Goal: Task Accomplishment & Management: Use online tool/utility

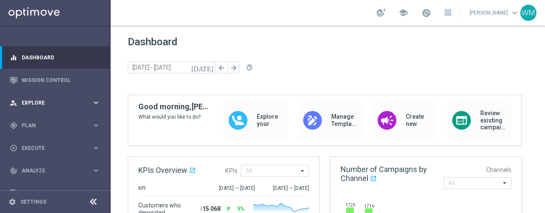
click at [42, 101] on span "Explore" at bounding box center [57, 102] width 70 height 5
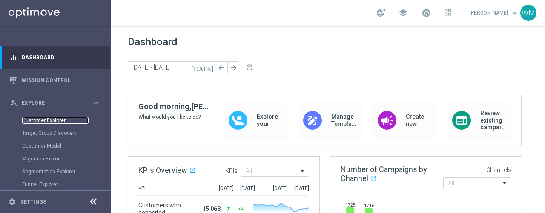
click at [55, 117] on link "Customer Explorer" at bounding box center [55, 120] width 66 height 7
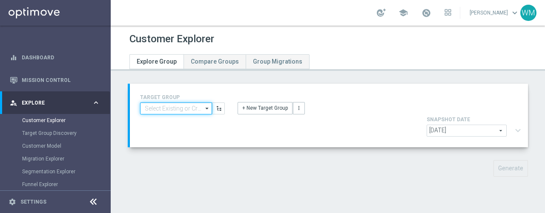
click at [192, 107] on input at bounding box center [176, 108] width 72 height 12
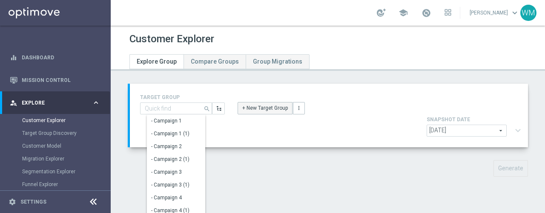
click at [246, 105] on button "+ New Target Group" at bounding box center [265, 108] width 55 height 12
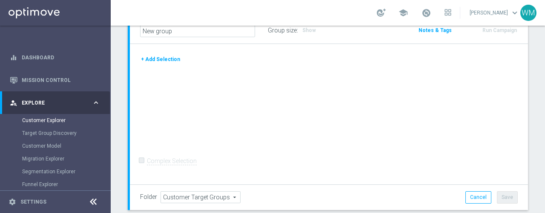
scroll to position [65, 0]
click at [155, 58] on button "+ Add Selection" at bounding box center [160, 59] width 41 height 9
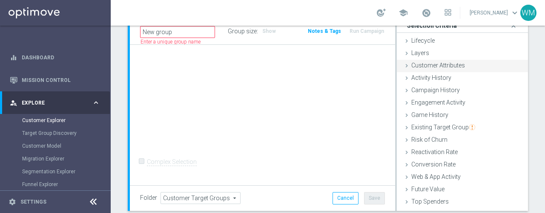
click at [442, 65] on span "Customer Attributes" at bounding box center [438, 65] width 54 height 7
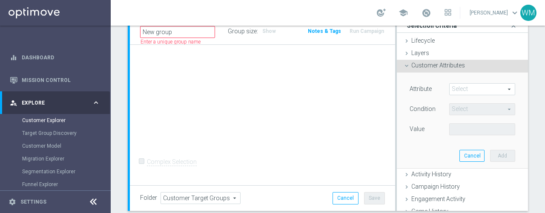
click at [450, 91] on span at bounding box center [482, 88] width 65 height 11
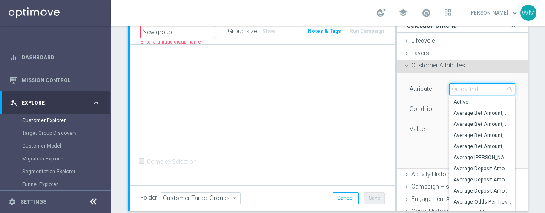
click at [449, 90] on input "search" at bounding box center [482, 89] width 66 height 12
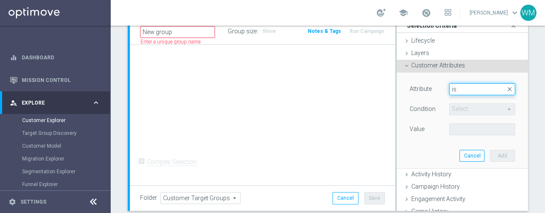
type input "i"
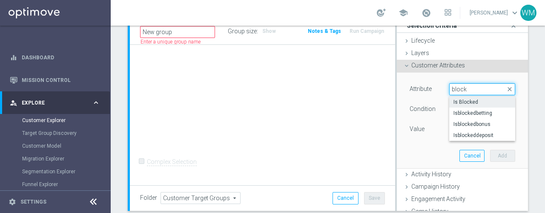
type input "block"
click at [465, 101] on span "Is Blocked" at bounding box center [482, 101] width 57 height 7
type input "Is Blocked"
type input "Equals"
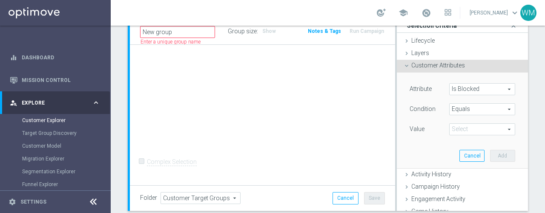
click at [459, 125] on span at bounding box center [482, 128] width 65 height 11
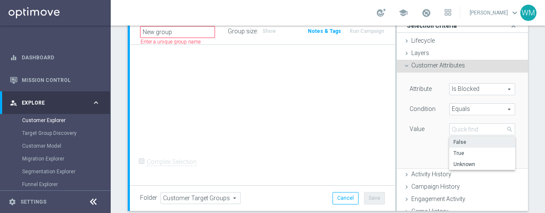
click at [462, 144] on span "False" at bounding box center [482, 141] width 57 height 7
type input "False"
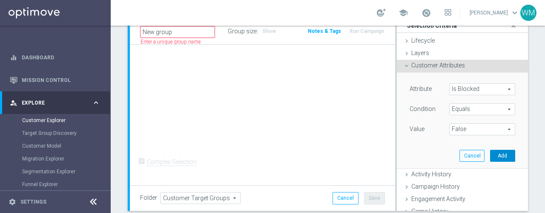
click at [490, 153] on button "Add" at bounding box center [502, 155] width 25 height 12
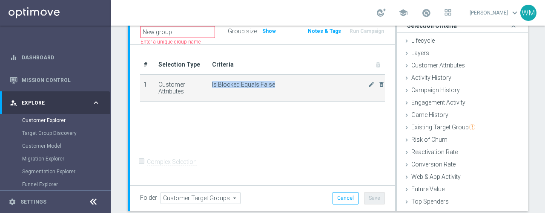
drag, startPoint x: 209, startPoint y: 83, endPoint x: 281, endPoint y: 81, distance: 72.4
click at [281, 81] on td "Is Blocked Equals False mode_edit delete_forever" at bounding box center [297, 88] width 176 height 27
click at [281, 81] on span "Is Blocked Equals False" at bounding box center [290, 84] width 156 height 7
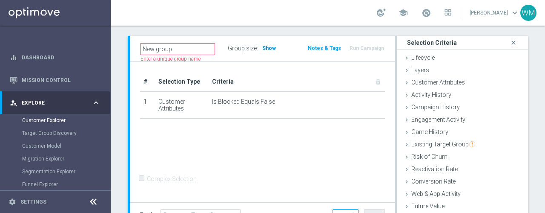
click at [263, 48] on span "Show" at bounding box center [269, 48] width 14 height 6
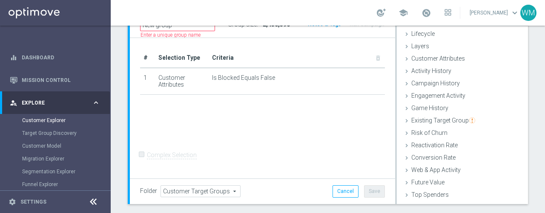
scroll to position [72, 0]
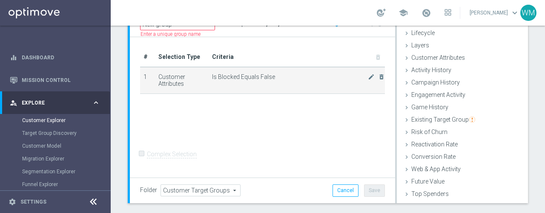
drag, startPoint x: 204, startPoint y: 76, endPoint x: 237, endPoint y: 78, distance: 32.5
click at [237, 78] on tr "1 Customer Attributes Is Blocked Equals False mode_edit delete_forever" at bounding box center [262, 80] width 245 height 27
click at [261, 73] on span "Is Blocked Equals False" at bounding box center [290, 76] width 156 height 7
drag, startPoint x: 212, startPoint y: 73, endPoint x: 234, endPoint y: 79, distance: 23.3
click at [234, 79] on span "Is Blocked Equals False" at bounding box center [290, 76] width 156 height 7
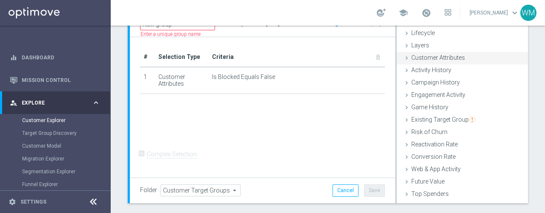
click at [445, 60] on span "Customer Attributes" at bounding box center [438, 57] width 54 height 7
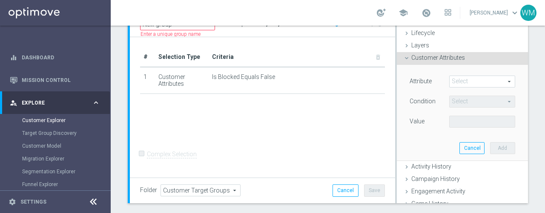
click at [469, 83] on span at bounding box center [482, 81] width 65 height 11
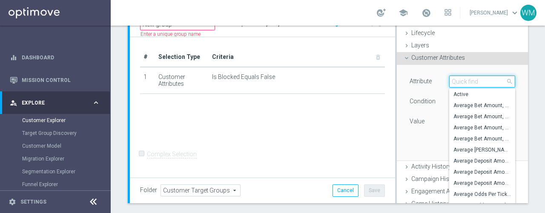
click at [469, 83] on input "search" at bounding box center [482, 81] width 66 height 12
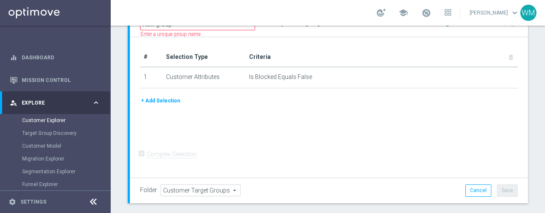
type input "betting"
click at [468, 92] on div "# Selection Type Criteria delete_forever 1 Customer Attributes Is Blocked Equal…" at bounding box center [329, 71] width 391 height 49
click at [164, 97] on button "+ Add Selection" at bounding box center [160, 100] width 41 height 9
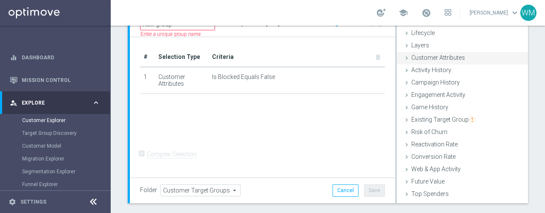
click at [422, 56] on span "Customer Attributes" at bounding box center [438, 57] width 54 height 7
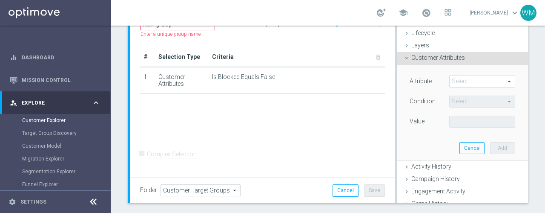
click at [451, 79] on span at bounding box center [482, 81] width 65 height 11
click at [0, 0] on input "search" at bounding box center [0, 0] width 0 height 0
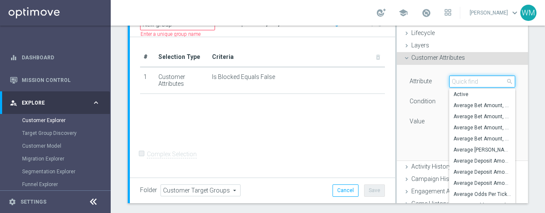
click at [451, 79] on input "search" at bounding box center [482, 81] width 66 height 12
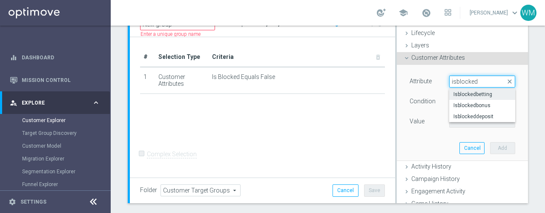
type input "isblocked"
click at [459, 95] on span "Isblockedbetting" at bounding box center [482, 94] width 57 height 7
type input "Isblockedbetting"
type input "Equals"
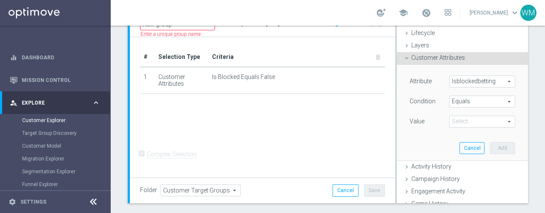
click at [460, 120] on span at bounding box center [482, 121] width 65 height 11
click at [462, 144] on span "True" at bounding box center [482, 145] width 57 height 7
type input "True"
click at [491, 146] on button "Add" at bounding box center [502, 148] width 25 height 12
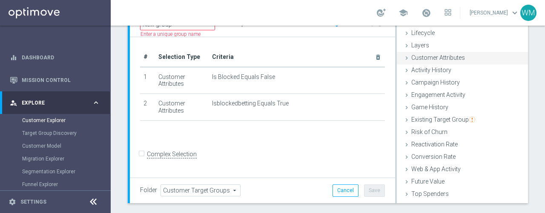
click at [450, 59] on span "Customer Attributes" at bounding box center [438, 57] width 54 height 7
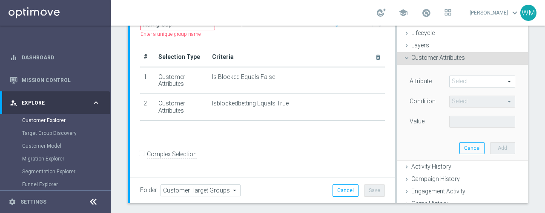
click at [459, 81] on span at bounding box center [482, 81] width 65 height 11
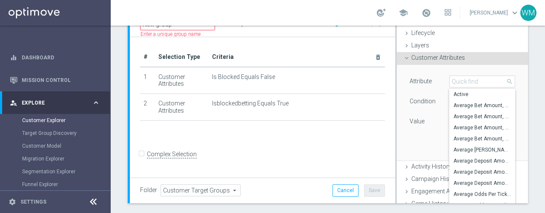
click at [459, 81] on input "search" at bounding box center [482, 81] width 66 height 12
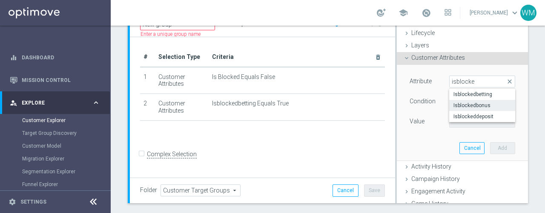
type input "isblocke"
click at [467, 106] on span "Isblockedbonus" at bounding box center [482, 105] width 57 height 7
type input "Isblockedbonus"
type input "Equals"
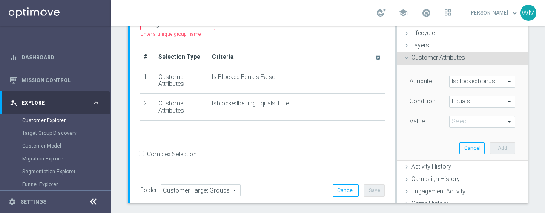
click at [468, 121] on span at bounding box center [482, 121] width 65 height 11
click at [466, 142] on span "True" at bounding box center [482, 145] width 57 height 7
type input "True"
click at [490, 144] on button "Add" at bounding box center [502, 148] width 25 height 12
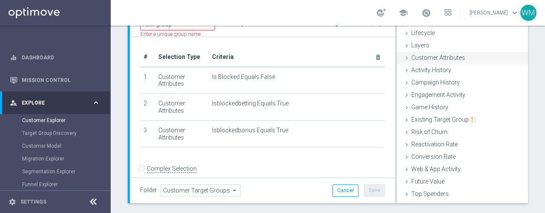
click at [457, 56] on span "Customer Attributes" at bounding box center [438, 57] width 54 height 7
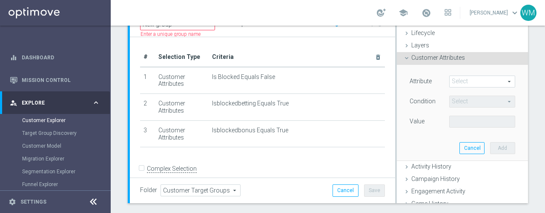
click at [468, 80] on span at bounding box center [482, 81] width 65 height 11
click at [0, 0] on input "search" at bounding box center [0, 0] width 0 height 0
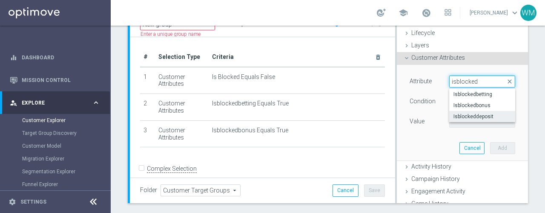
type input "isblocked"
click at [468, 111] on label "Isblockeddeposit" at bounding box center [482, 116] width 66 height 11
type input "Isblockeddeposit"
type input "Equals"
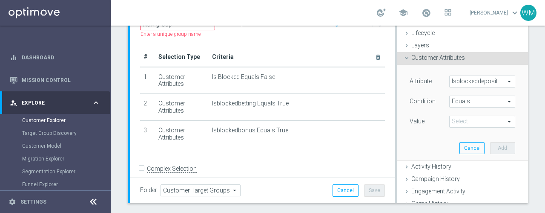
click at [466, 118] on span at bounding box center [482, 121] width 65 height 11
click at [461, 142] on span "True" at bounding box center [482, 145] width 57 height 7
type input "True"
click at [490, 149] on button "Add" at bounding box center [502, 148] width 25 height 12
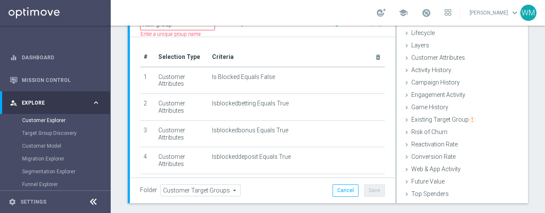
scroll to position [49, 0]
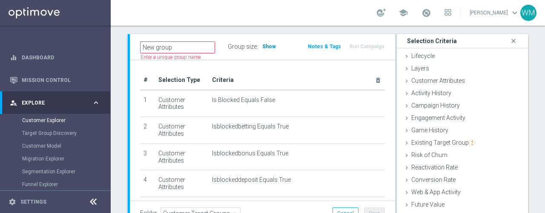
click at [264, 43] on span "Show" at bounding box center [269, 46] width 14 height 6
click at [271, 69] on div "# Selection Type Criteria delete_forever 1 Customer Attributes Is Blocked Equal…" at bounding box center [262, 150] width 265 height 181
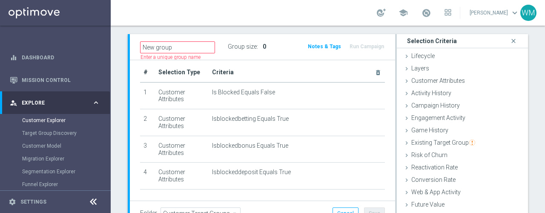
scroll to position [8, 0]
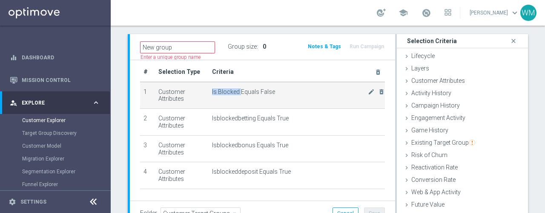
drag, startPoint x: 209, startPoint y: 93, endPoint x: 239, endPoint y: 94, distance: 30.2
click at [239, 94] on span "Is Blocked Equals False" at bounding box center [290, 91] width 156 height 7
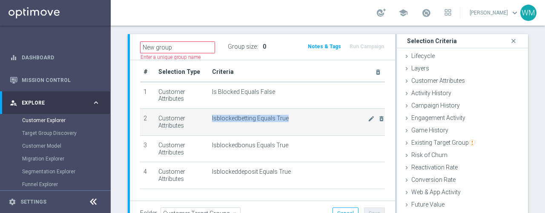
drag, startPoint x: 208, startPoint y: 118, endPoint x: 299, endPoint y: 118, distance: 90.7
click at [299, 118] on td "Isblockedbetting Equals True mode_edit delete_forever" at bounding box center [297, 122] width 176 height 27
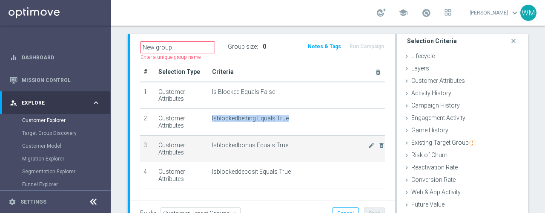
drag, startPoint x: 202, startPoint y: 143, endPoint x: 294, endPoint y: 145, distance: 92.0
click at [294, 145] on tr "3 Customer Attributes Isblockedbonus Equals True mode_edit delete_forever" at bounding box center [262, 148] width 245 height 27
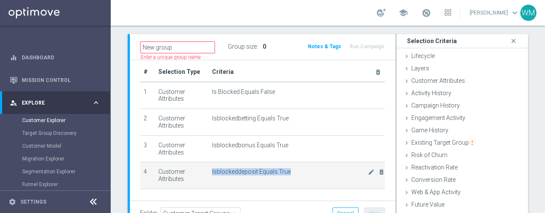
drag, startPoint x: 208, startPoint y: 170, endPoint x: 300, endPoint y: 172, distance: 92.4
click at [300, 172] on td "Isblockeddeposit Equals True mode_edit delete_forever" at bounding box center [297, 175] width 176 height 27
click at [300, 172] on span "Isblockeddeposit Equals True" at bounding box center [290, 171] width 156 height 7
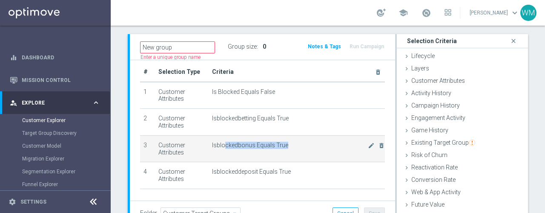
drag, startPoint x: 221, startPoint y: 142, endPoint x: 283, endPoint y: 149, distance: 62.1
click at [283, 149] on td "Isblockedbonus Equals True mode_edit delete_forever" at bounding box center [297, 148] width 176 height 27
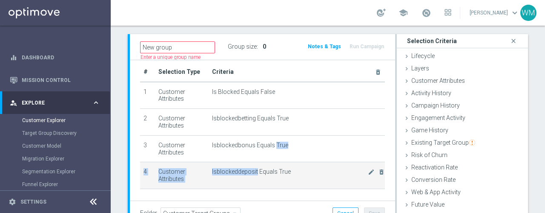
drag, startPoint x: 283, startPoint y: 149, endPoint x: 210, endPoint y: 181, distance: 79.7
click at [208, 181] on tbody "1 Customer Attributes Is Blocked Equals False mode_edit delete_forever 2 Custom…" at bounding box center [262, 135] width 245 height 107
click at [217, 180] on td "Isblockeddeposit Equals True mode_edit delete_forever" at bounding box center [297, 175] width 176 height 27
drag, startPoint x: 232, startPoint y: 171, endPoint x: 248, endPoint y: 171, distance: 16.2
click at [248, 171] on span "Isblockeddeposit Equals True" at bounding box center [290, 171] width 156 height 7
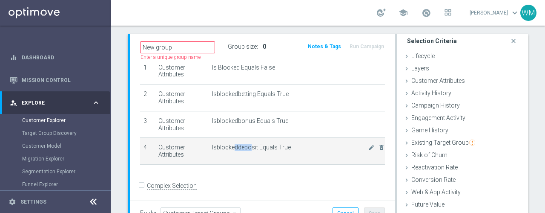
scroll to position [0, 0]
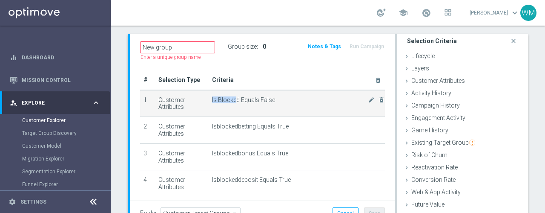
drag, startPoint x: 207, startPoint y: 97, endPoint x: 234, endPoint y: 103, distance: 27.5
click at [234, 103] on td "Is Blocked Equals False mode_edit delete_forever" at bounding box center [297, 103] width 176 height 27
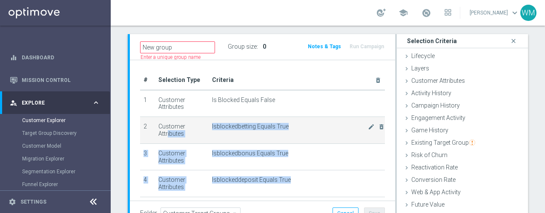
drag, startPoint x: 291, startPoint y: 179, endPoint x: 158, endPoint y: 125, distance: 143.1
click at [158, 125] on tbody "1 Customer Attributes Is Blocked Equals False mode_edit delete_forever 2 Custom…" at bounding box center [262, 143] width 245 height 107
click at [255, 130] on td "Isblockedbetting Equals True mode_edit delete_forever" at bounding box center [297, 130] width 176 height 27
